Goal: Understand process/instructions: Learn how to perform a task or action

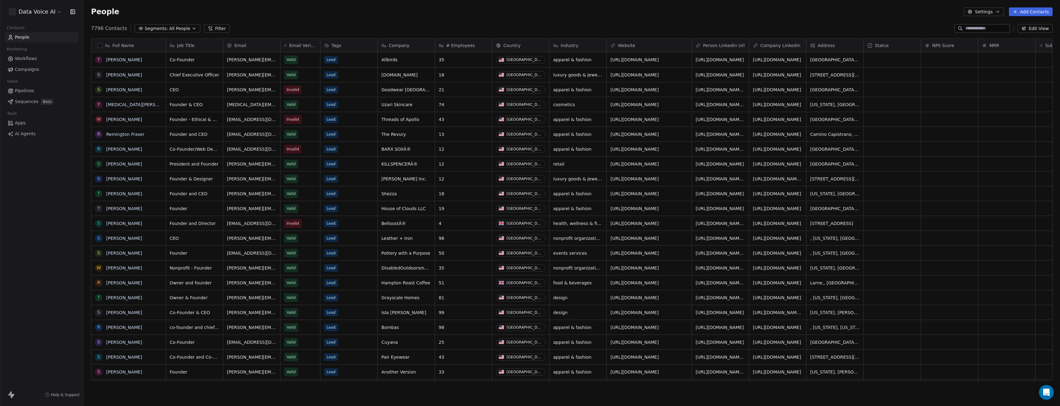
scroll to position [353, 972]
click at [25, 12] on html "Data Voice AI Contacts People Marketing Workflows Campaigns Sales Pipelines Seq…" at bounding box center [530, 203] width 1060 height 406
click at [33, 195] on html "Data Voice AI Contacts People Marketing Workflows Campaigns Sales Pipelines Seq…" at bounding box center [530, 203] width 1060 height 406
click at [25, 132] on span "AI Agents" at bounding box center [25, 134] width 21 height 7
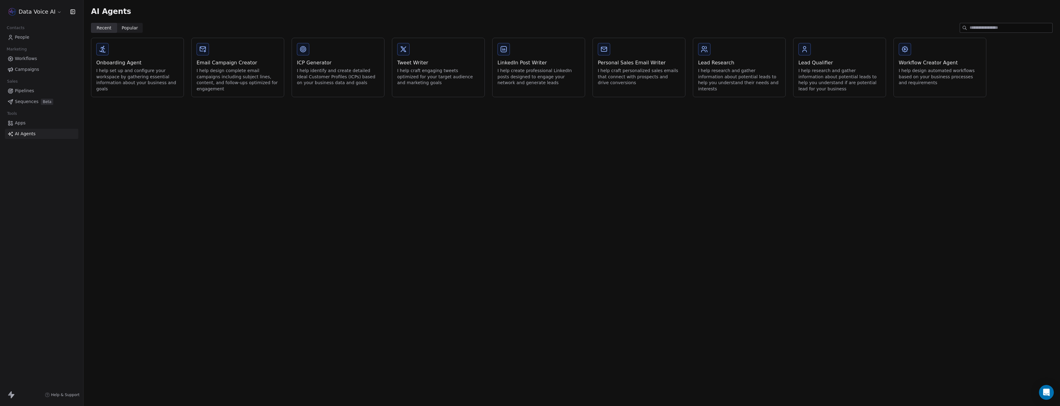
click at [150, 68] on div "I help set up and configure your workspace by gathering essential information a…" at bounding box center [137, 80] width 82 height 24
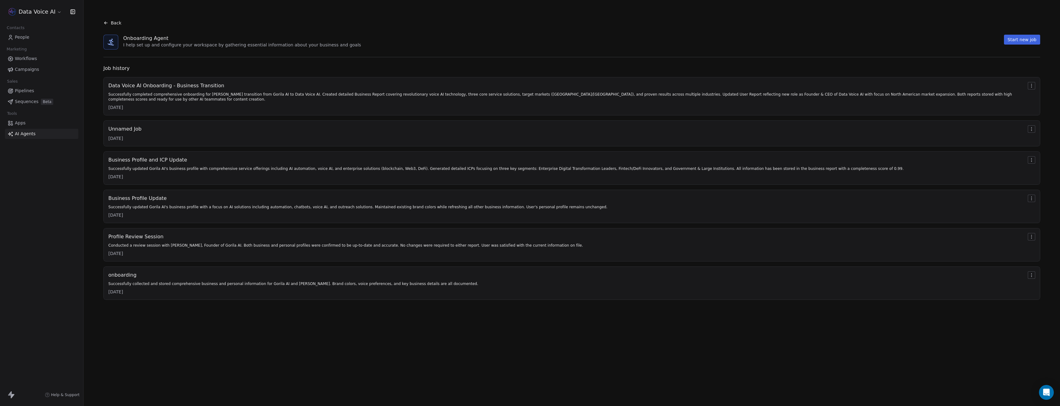
click at [195, 94] on div "Successfully completed comprehensive onboarding for [PERSON_NAME] transition fr…" at bounding box center [566, 97] width 917 height 10
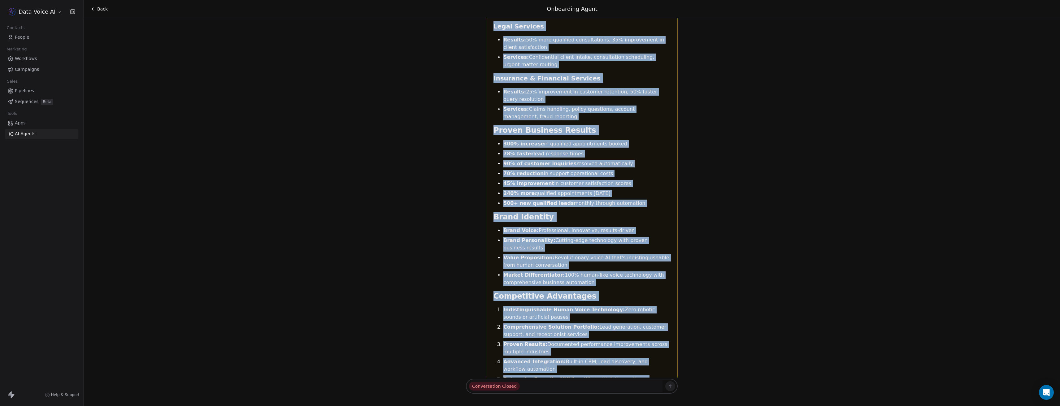
scroll to position [7072, 0]
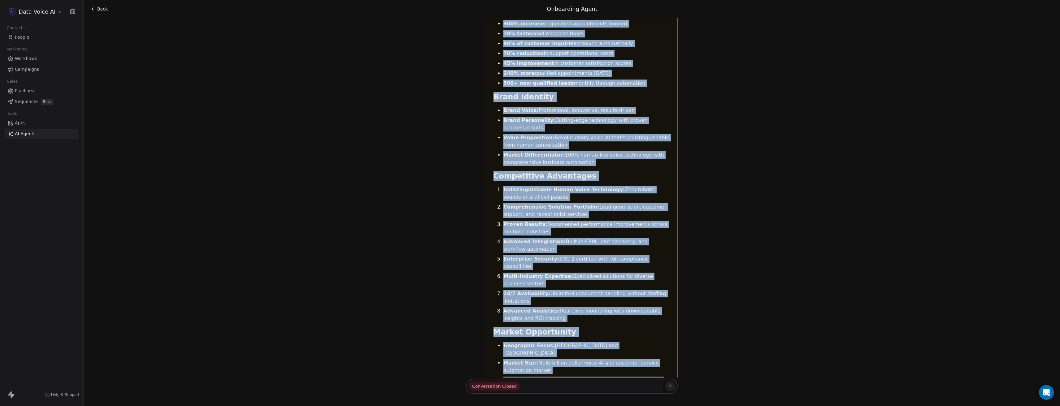
drag, startPoint x: 494, startPoint y: 158, endPoint x: 630, endPoint y: 149, distance: 136.5
copy div "Data Voice AI Business Report Company Overview Company Name: Data Voice AI Webs…"
